Goal: Task Accomplishment & Management: Complete application form

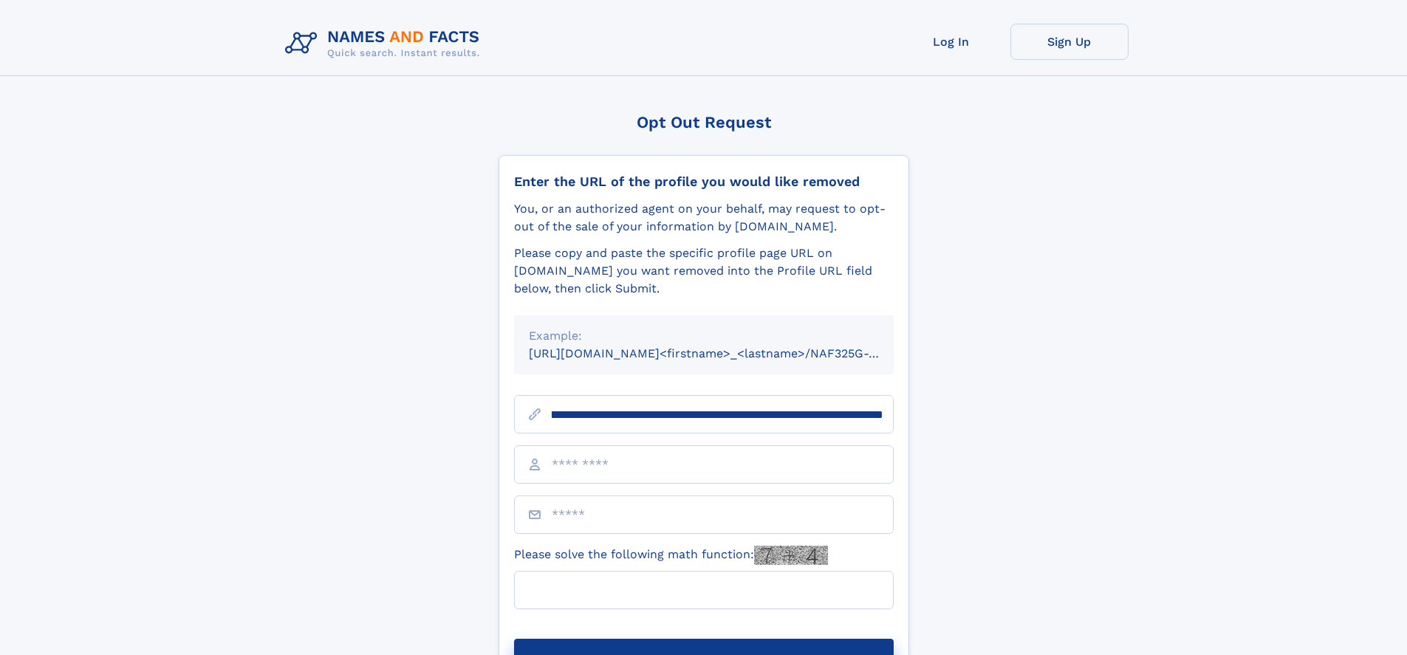
scroll to position [0, 165]
type input "**********"
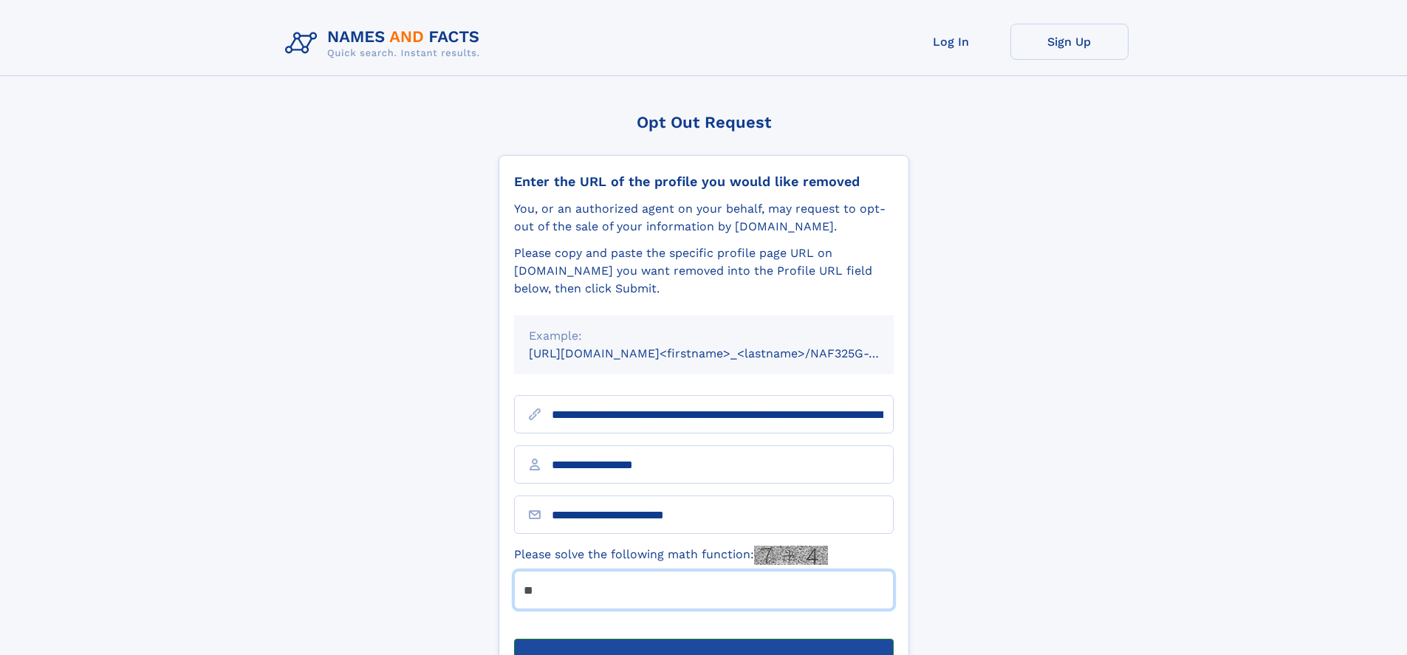
type input "**"
click at [703, 639] on button "Submit Opt Out Request" at bounding box center [704, 662] width 380 height 47
